Goal: Task Accomplishment & Management: Use online tool/utility

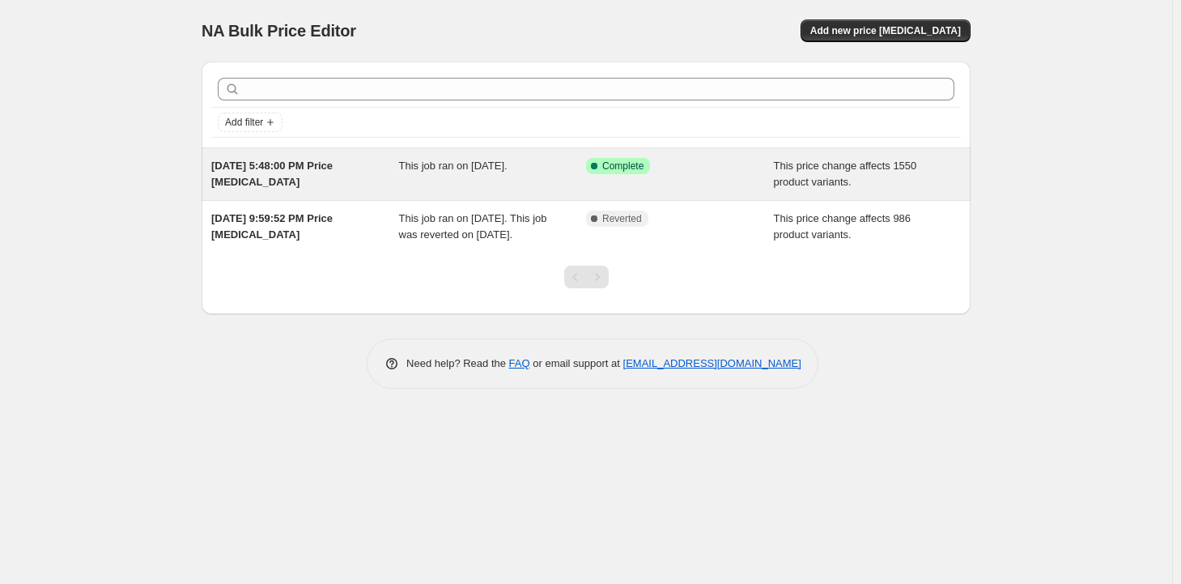
click at [507, 168] on span "This job ran on [DATE]." at bounding box center [453, 165] width 108 height 12
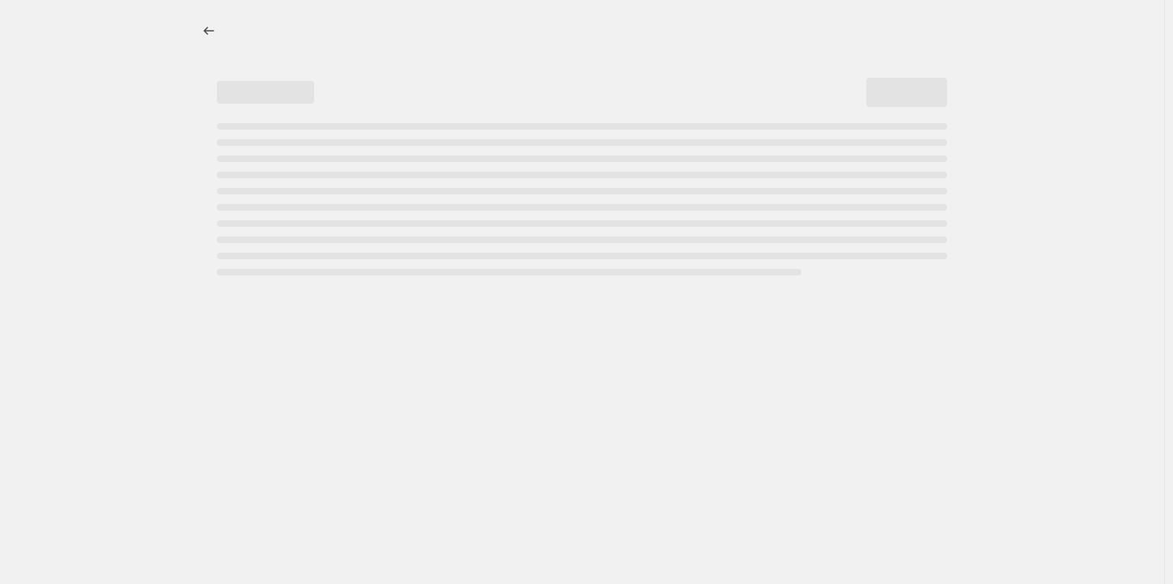
select select "margin"
select select "remove"
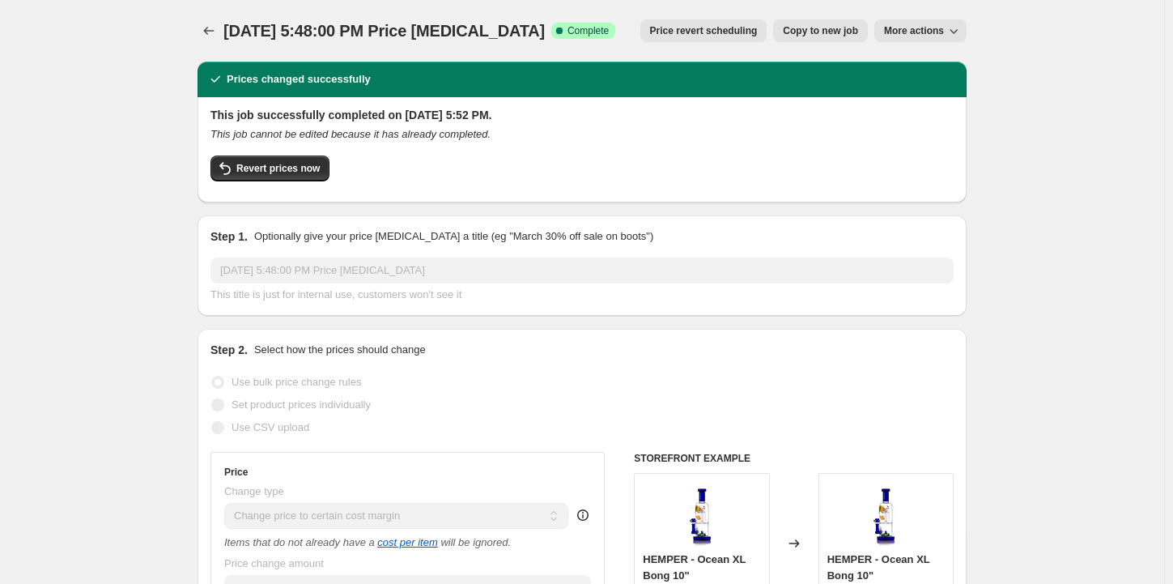
click at [903, 29] on span "More actions" at bounding box center [914, 30] width 60 height 13
click at [299, 168] on span "Revert prices now" at bounding box center [277, 168] width 83 height 13
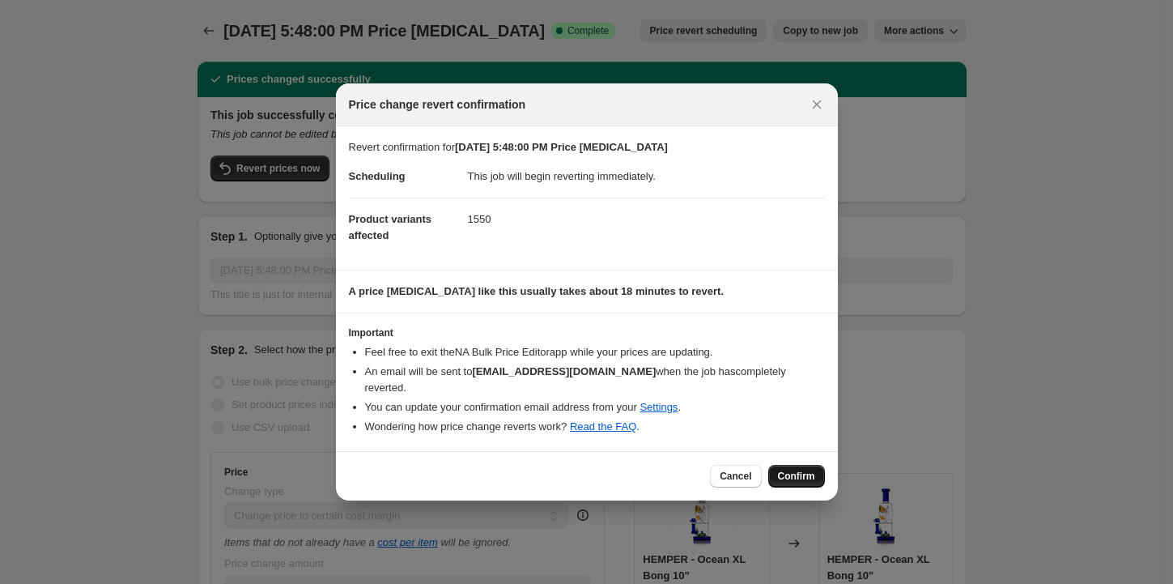
click at [802, 469] on span "Confirm" at bounding box center [796, 475] width 37 height 13
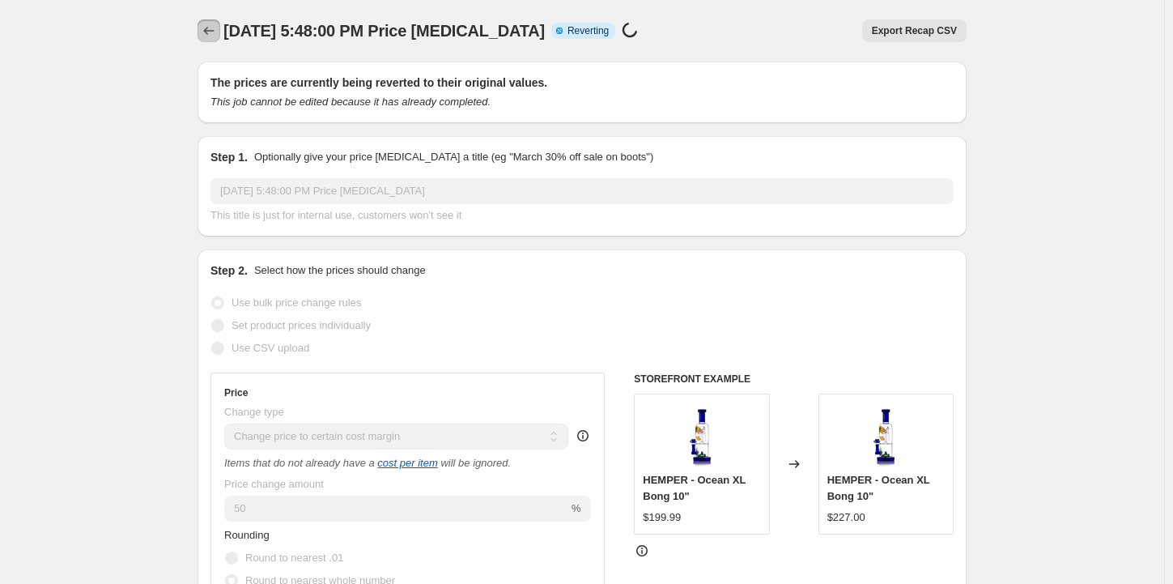
click at [214, 26] on icon "Price change jobs" at bounding box center [209, 31] width 16 height 16
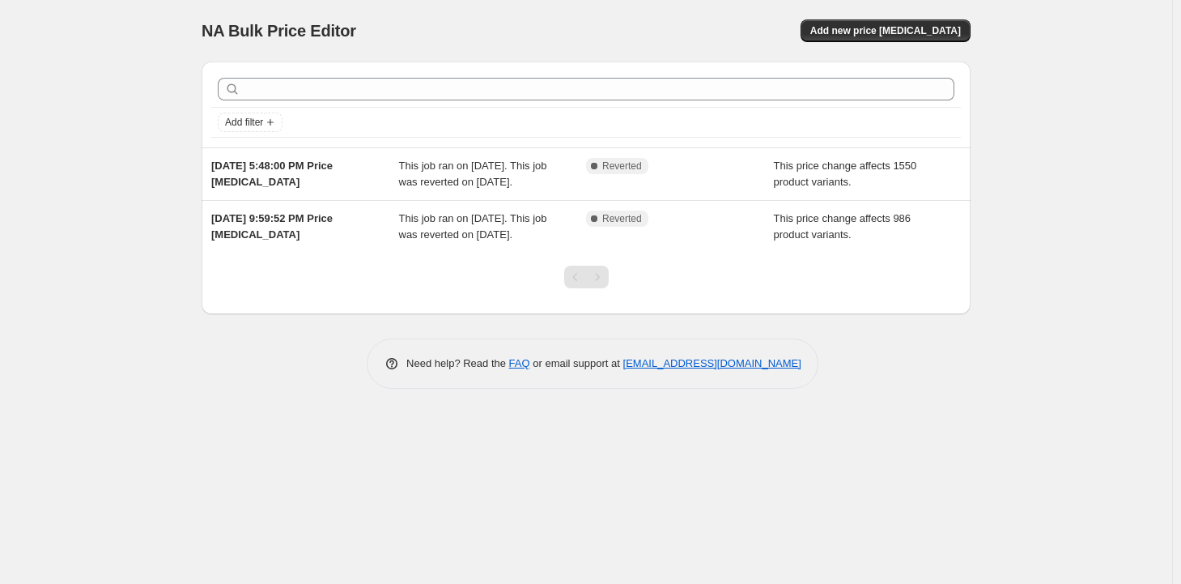
click at [100, 83] on div "NA Bulk Price Editor. This page is ready NA Bulk Price Editor Add new price [ME…" at bounding box center [586, 292] width 1172 height 584
